Goal: Navigation & Orientation: Find specific page/section

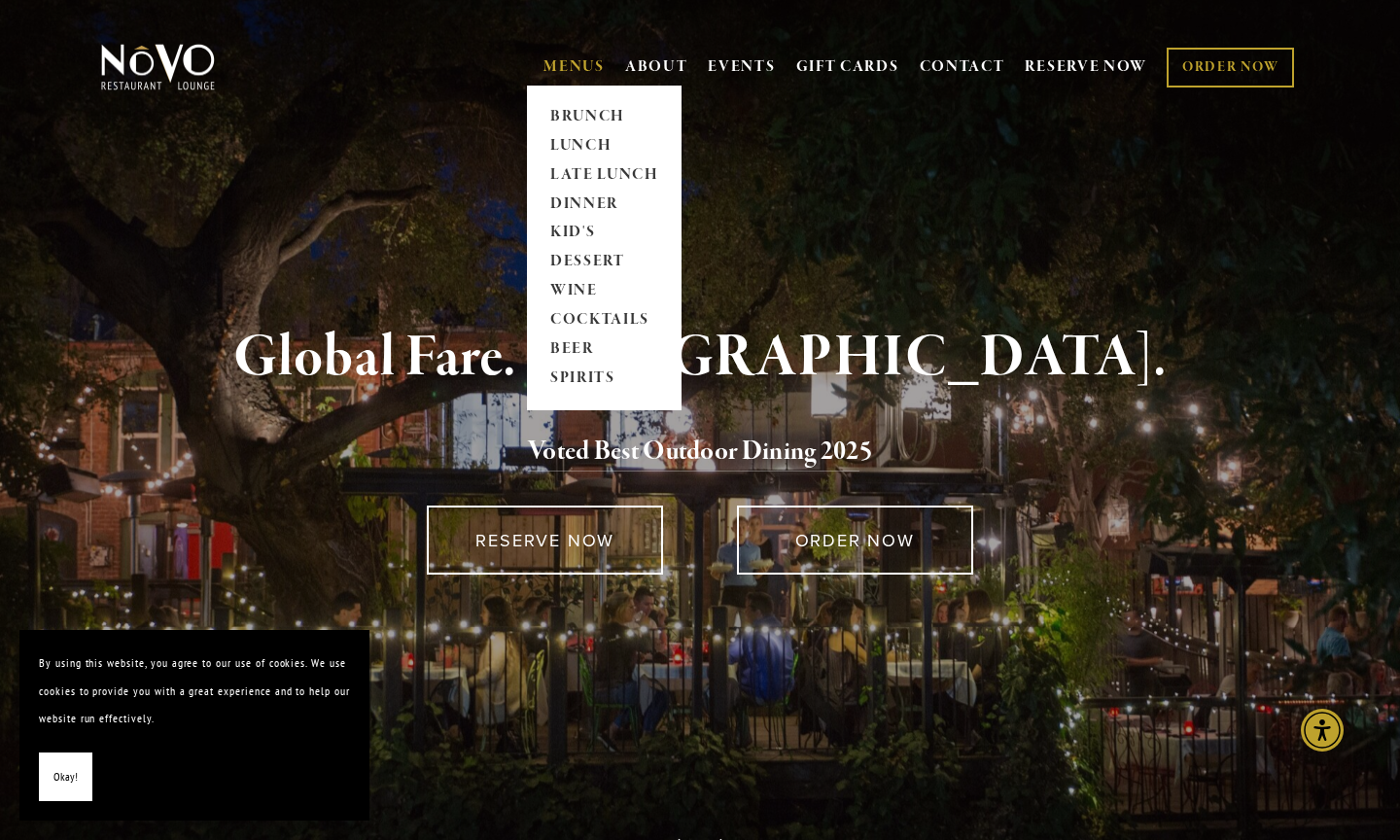
click at [574, 66] on link "MENUS" at bounding box center [574, 67] width 61 height 19
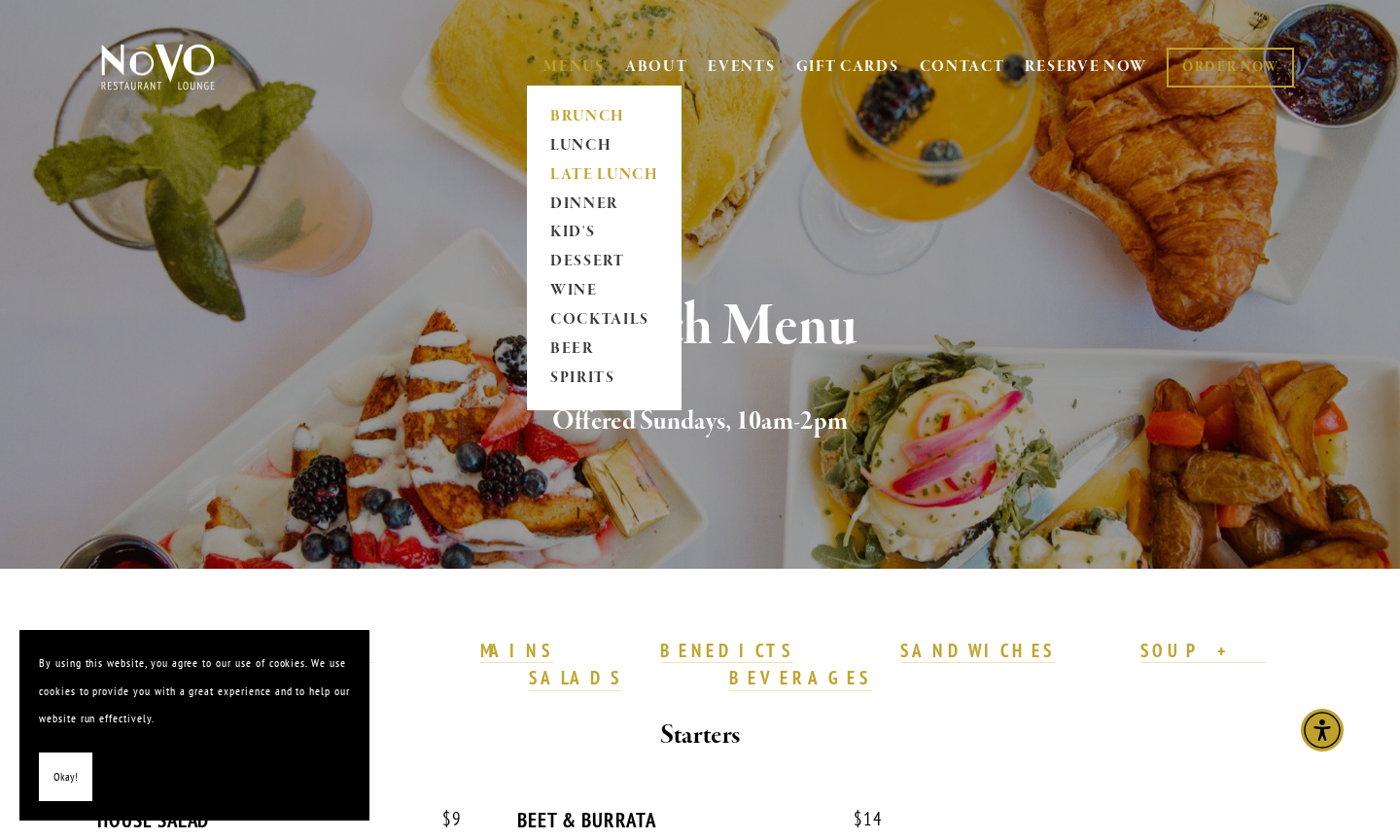
click at [568, 165] on link "LATE LUNCH" at bounding box center [604, 175] width 122 height 29
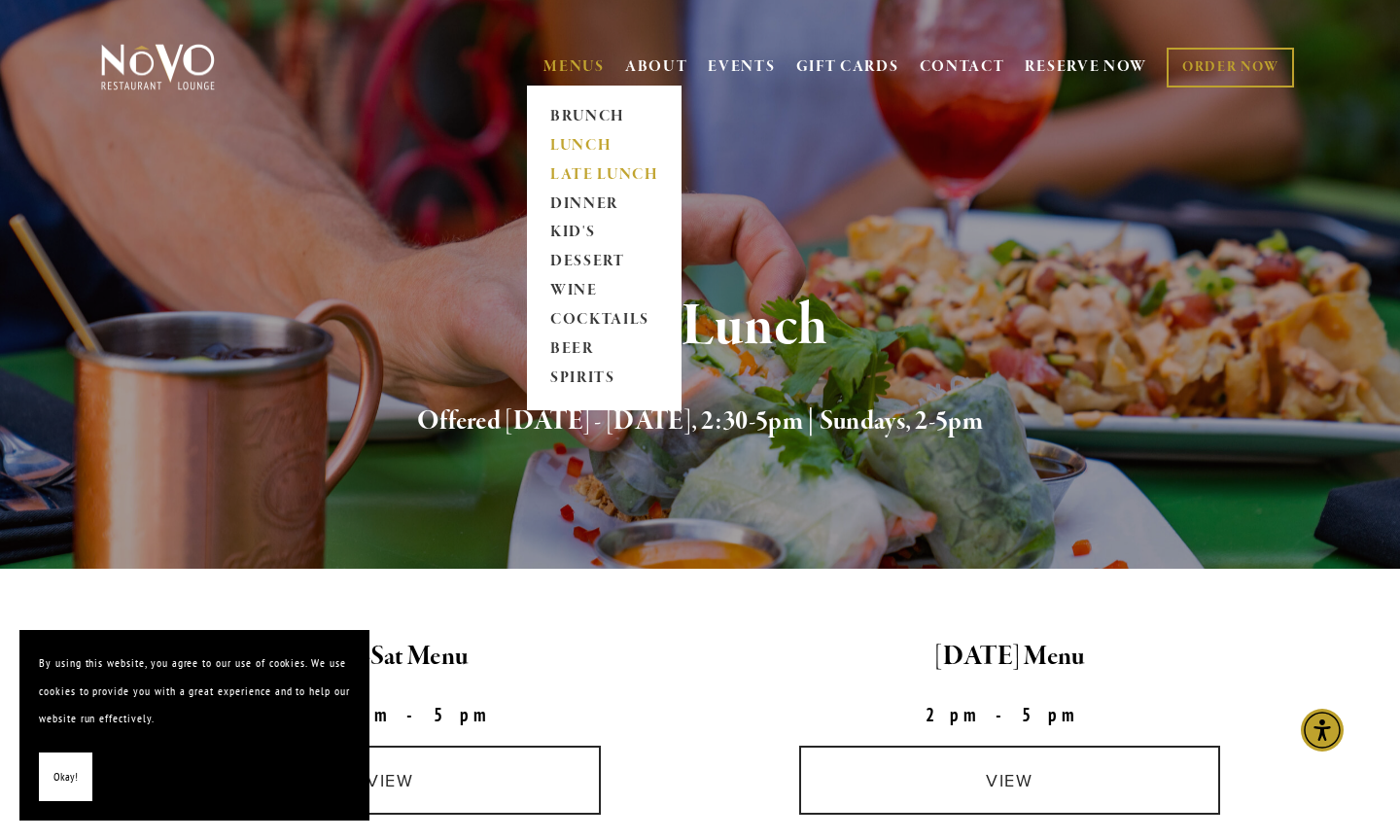
click at [575, 148] on link "LUNCH" at bounding box center [604, 146] width 122 height 29
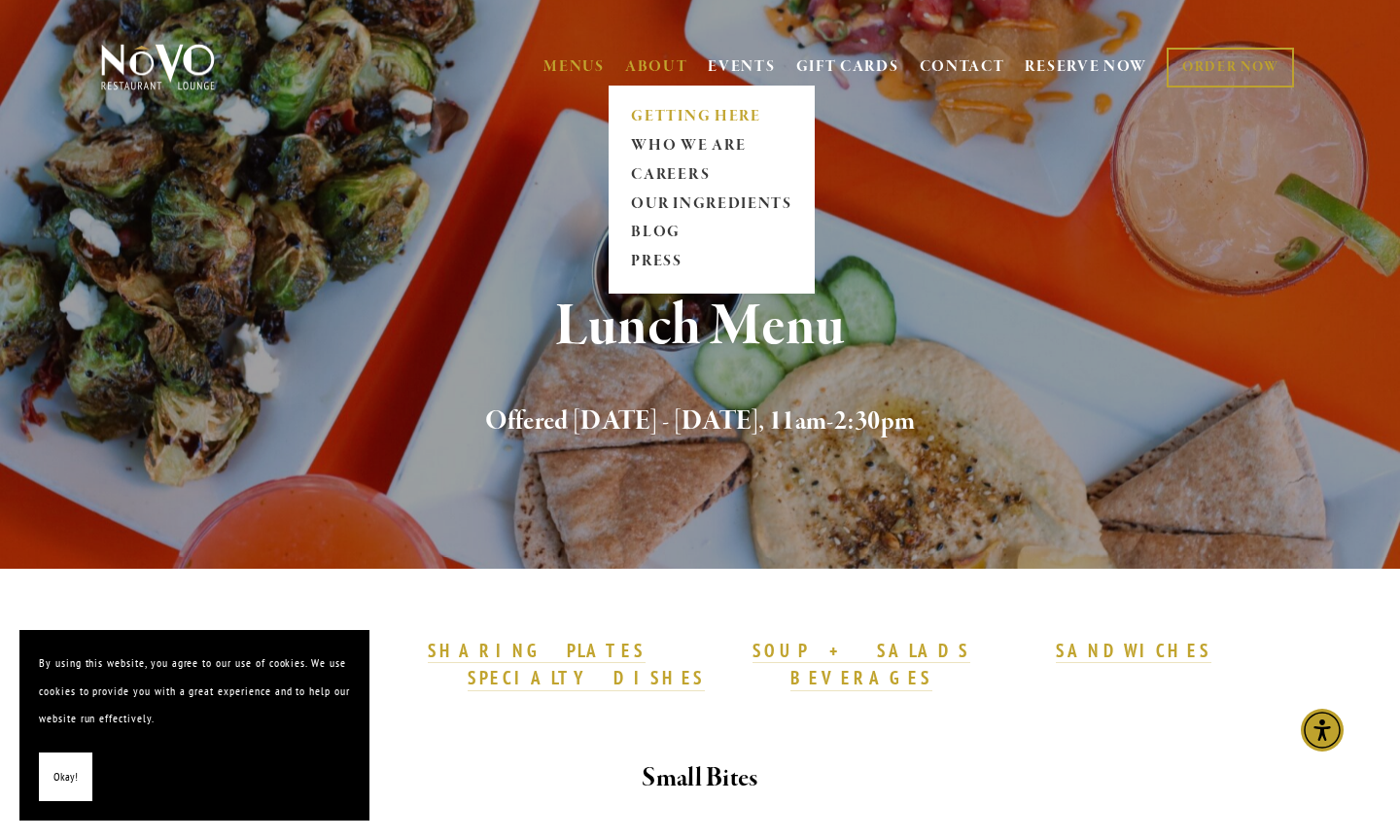
click at [667, 114] on link "GETTING HERE" at bounding box center [712, 117] width 173 height 29
